Goal: Information Seeking & Learning: Find specific page/section

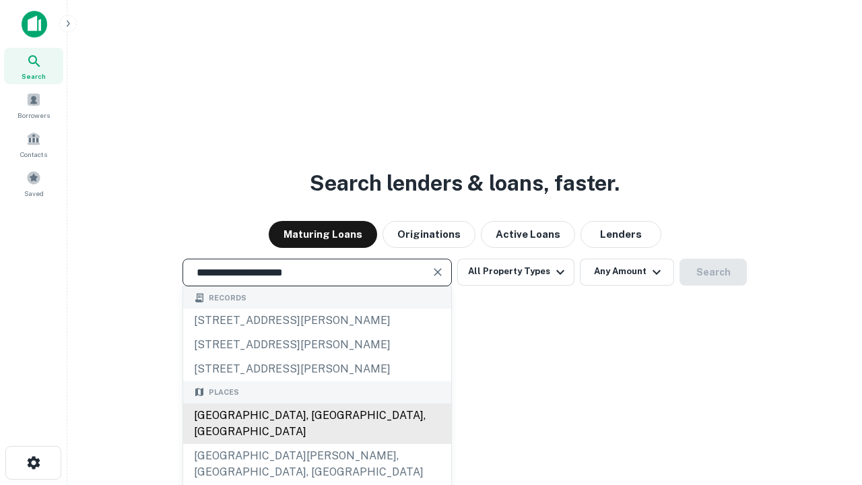
click at [316, 444] on div "[GEOGRAPHIC_DATA], [GEOGRAPHIC_DATA], [GEOGRAPHIC_DATA]" at bounding box center [317, 423] width 268 height 40
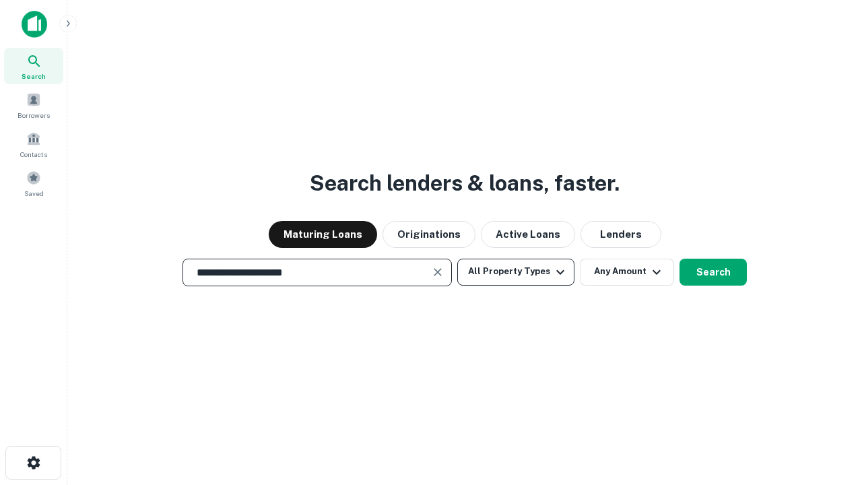
type input "**********"
click at [516, 271] on button "All Property Types" at bounding box center [515, 272] width 117 height 27
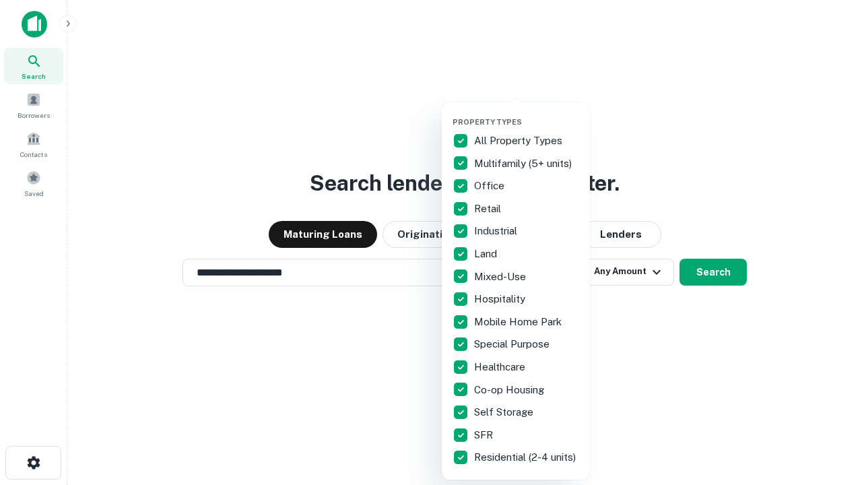
click at [526, 113] on button "button" at bounding box center [526, 113] width 148 height 1
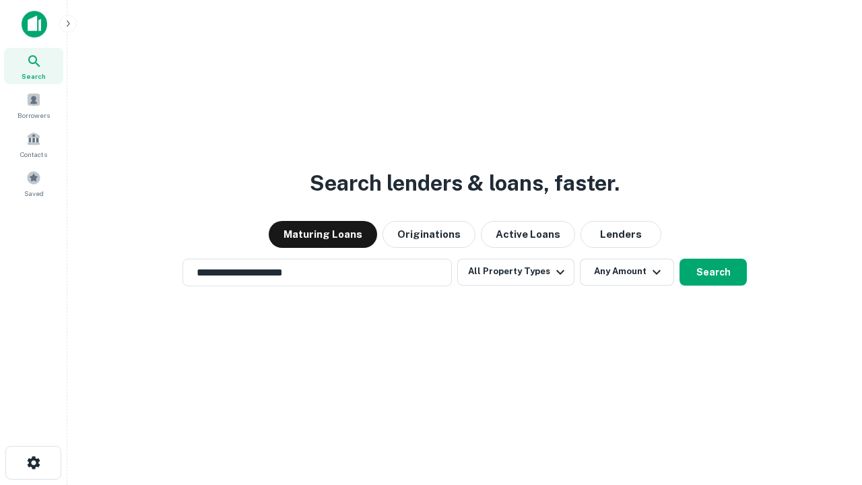
scroll to position [8, 162]
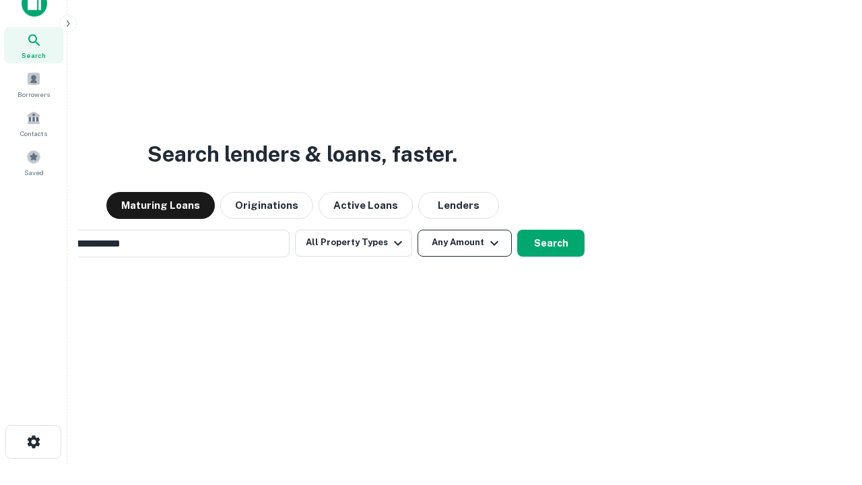
click at [417, 230] on button "Any Amount" at bounding box center [464, 243] width 94 height 27
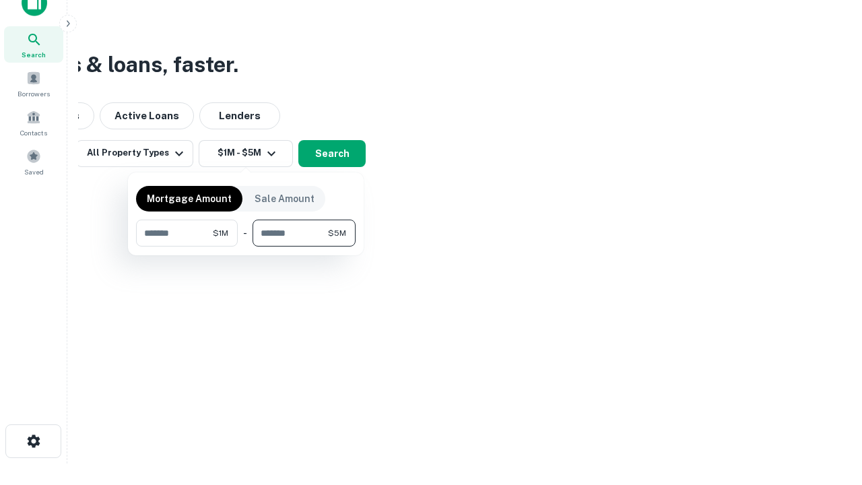
type input "*******"
click at [246, 246] on button "button" at bounding box center [245, 246] width 219 height 1
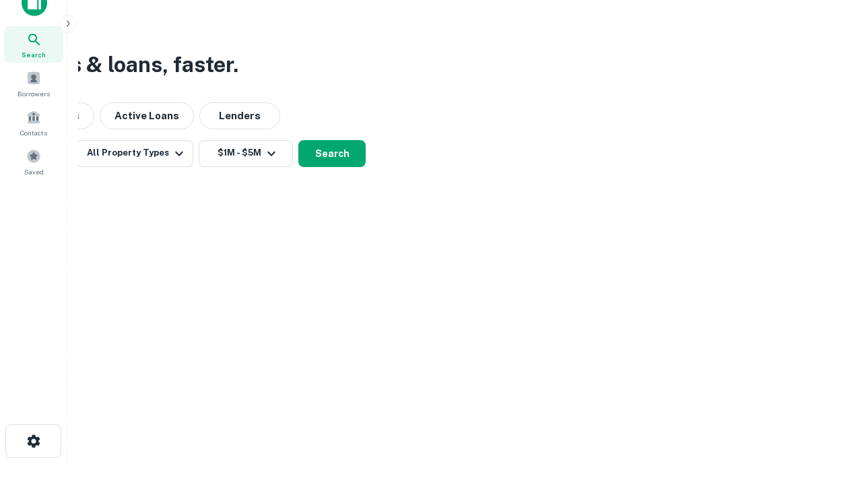
scroll to position [8, 248]
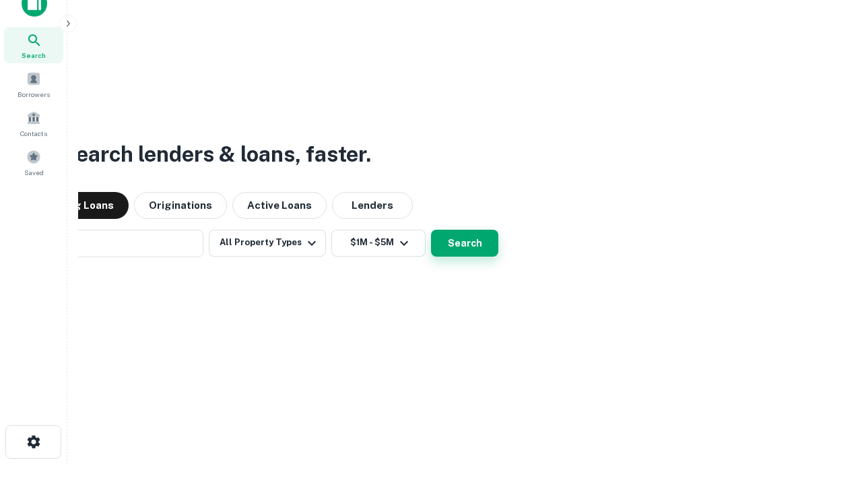
click at [431, 230] on button "Search" at bounding box center [464, 243] width 67 height 27
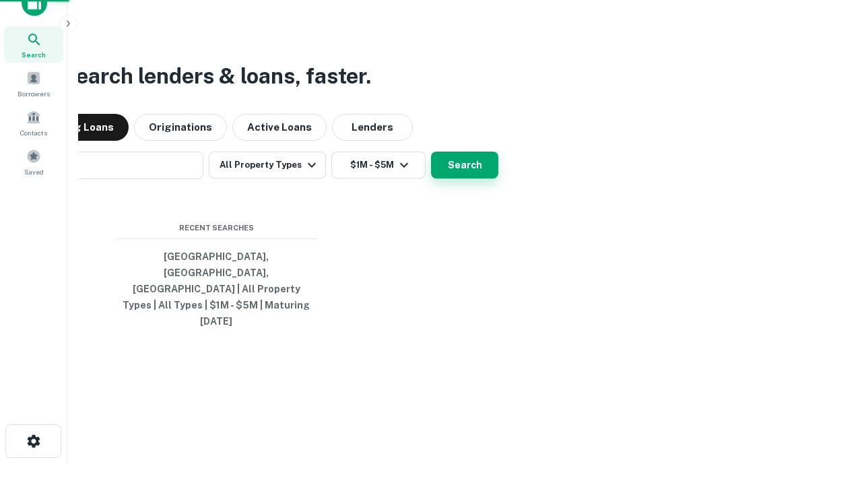
scroll to position [36, 381]
